Goal: Find specific page/section

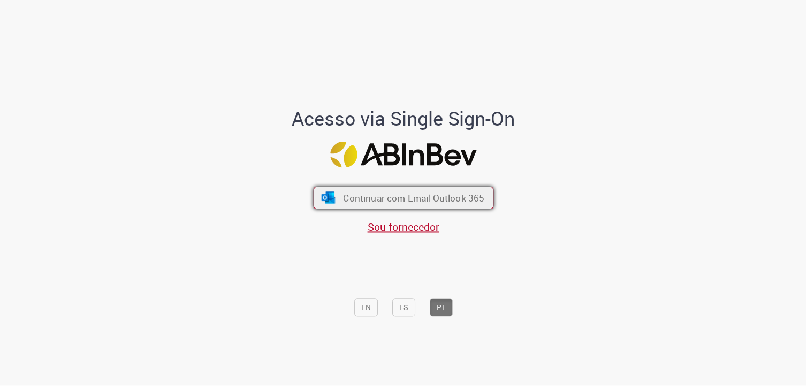
click at [463, 193] on span "Continuar com Email Outlook 365" at bounding box center [413, 198] width 141 height 12
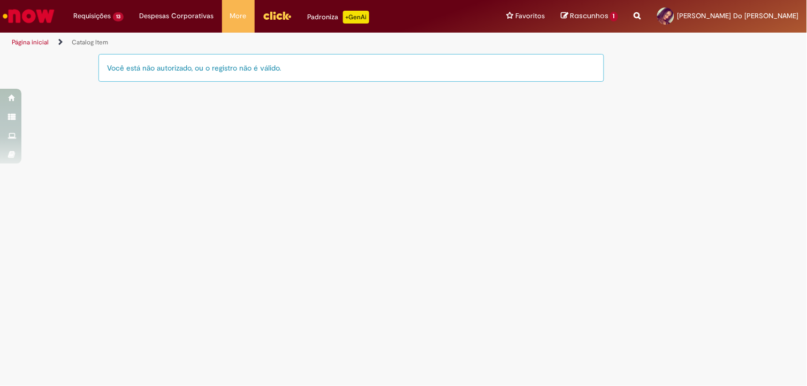
click at [179, 224] on main "Catalog Item Tire dúvidas com LupiAssist +GenAI Oi! Eu sou LupiAssist, uma Inte…" at bounding box center [403, 219] width 807 height 333
click at [30, 19] on img "Ir para a Homepage" at bounding box center [28, 15] width 55 height 21
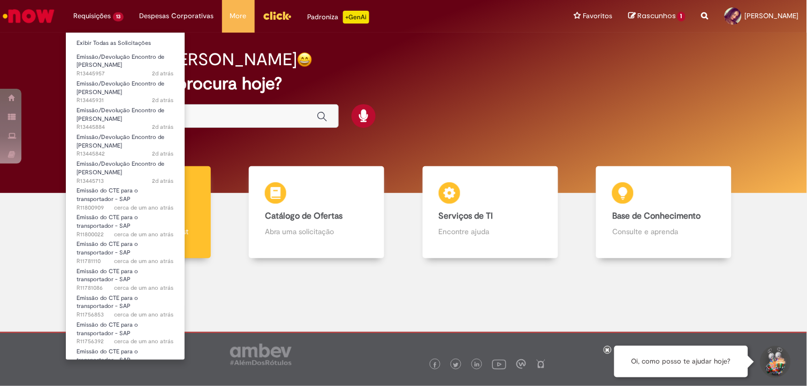
click at [107, 11] on li "Requisições 13 Exibir Todas as Solicitações Emissão/Devolução Encontro de Conta…" at bounding box center [98, 16] width 66 height 32
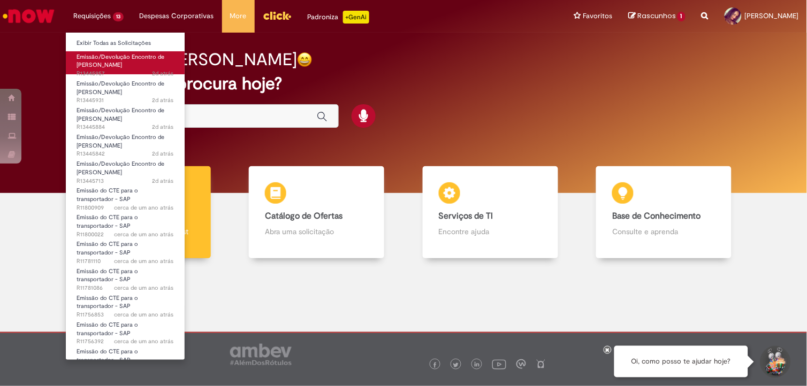
click at [111, 58] on span "Emissão/Devolução Encontro de [PERSON_NAME]" at bounding box center [121, 61] width 88 height 17
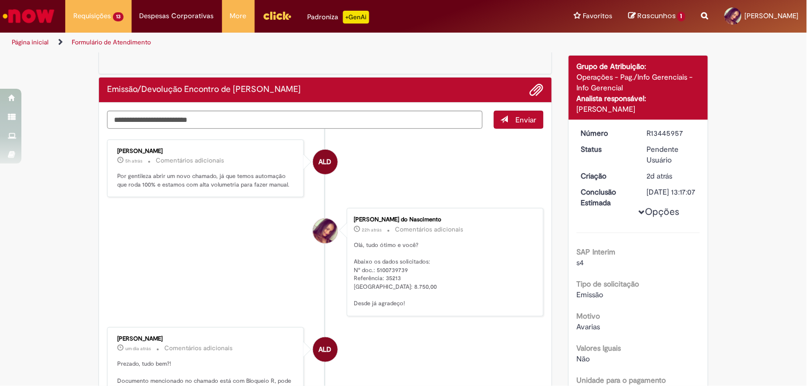
scroll to position [119, 0]
